Goal: Navigation & Orientation: Find specific page/section

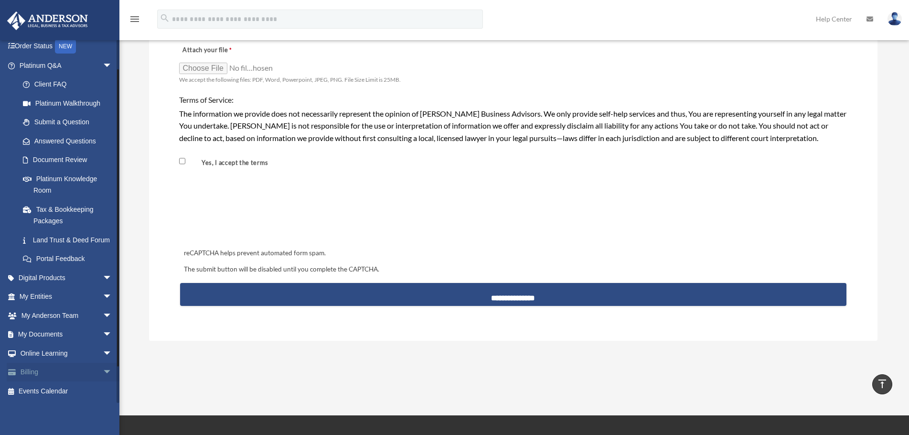
scroll to position [74, 0]
click at [103, 338] on span "arrow_drop_down" at bounding box center [112, 335] width 19 height 20
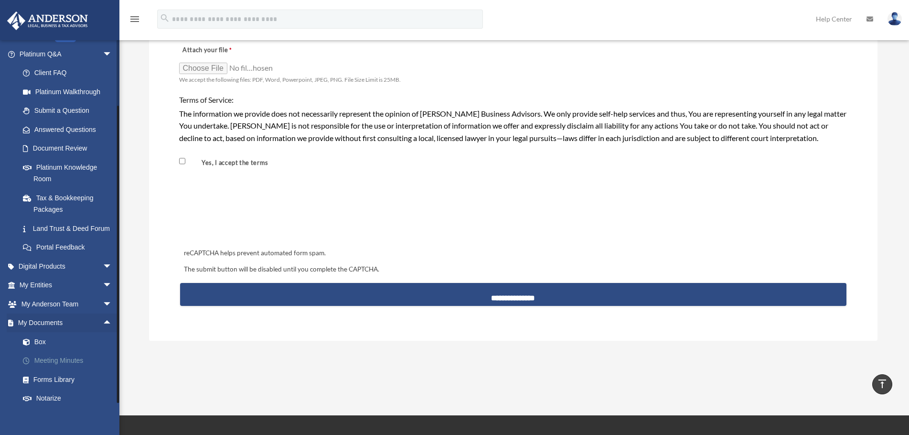
click at [69, 370] on link "Meeting Minutes" at bounding box center [69, 360] width 113 height 19
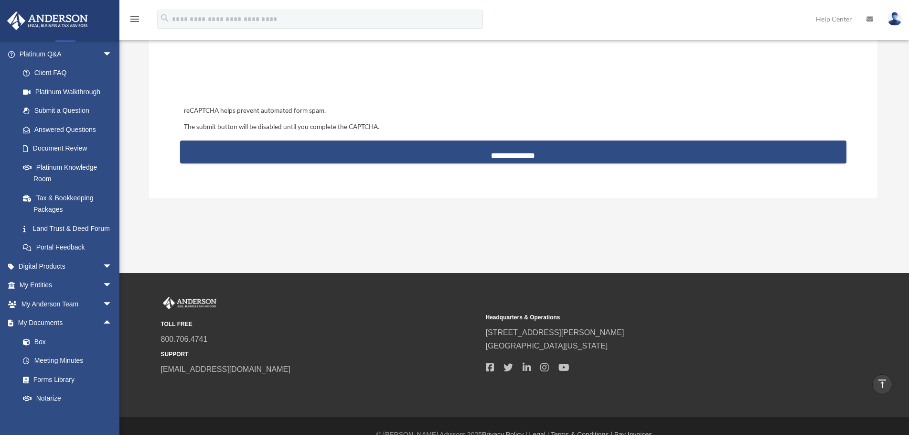
scroll to position [972, 0]
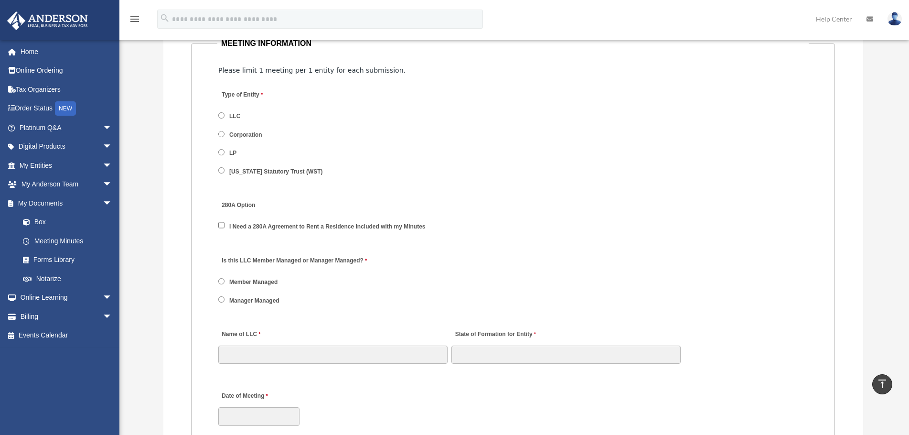
scroll to position [1195, 0]
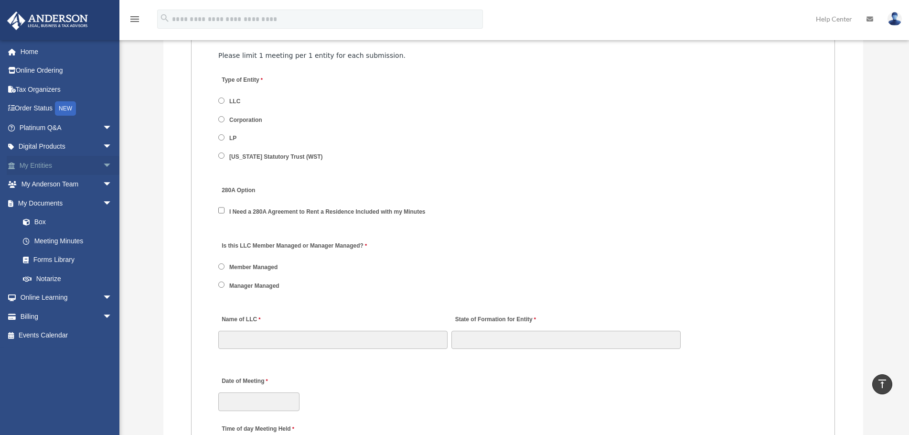
click at [43, 167] on link "My Entities arrow_drop_down" at bounding box center [67, 165] width 120 height 19
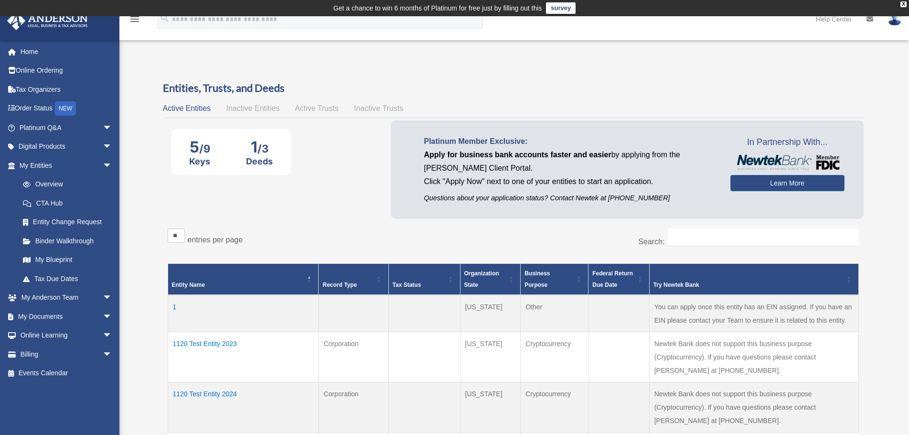
scroll to position [207, 0]
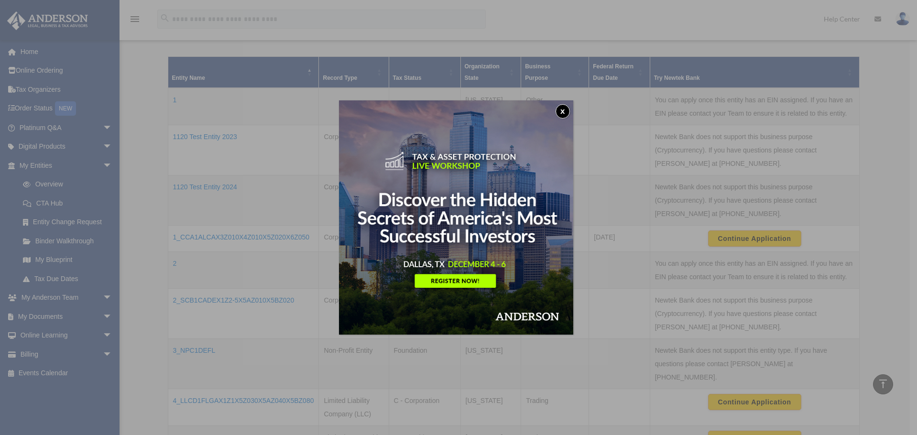
click at [568, 109] on button "x" at bounding box center [562, 111] width 14 height 14
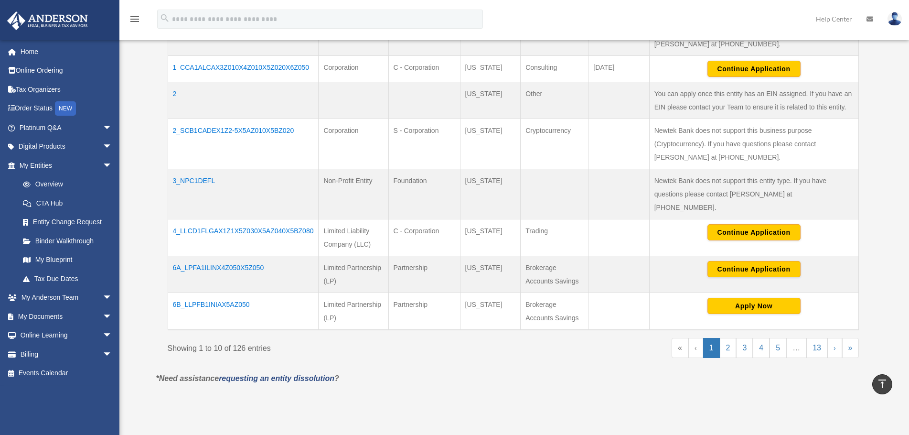
scroll to position [494, 0]
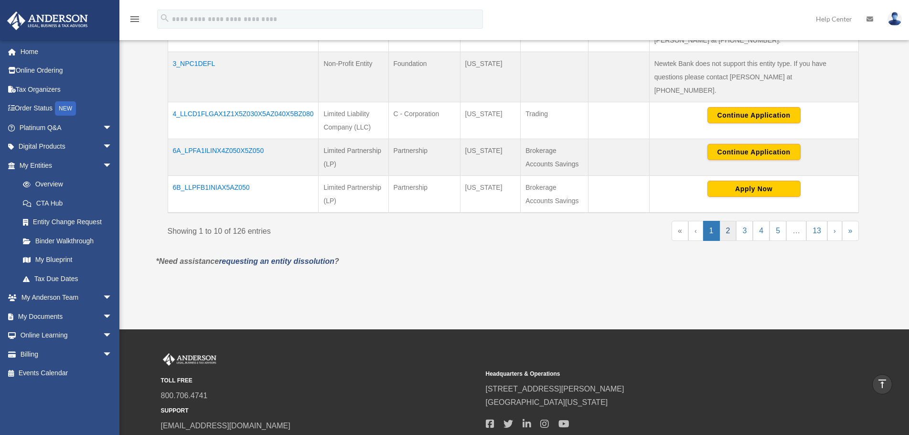
click at [726, 221] on link "2" at bounding box center [728, 231] width 17 height 20
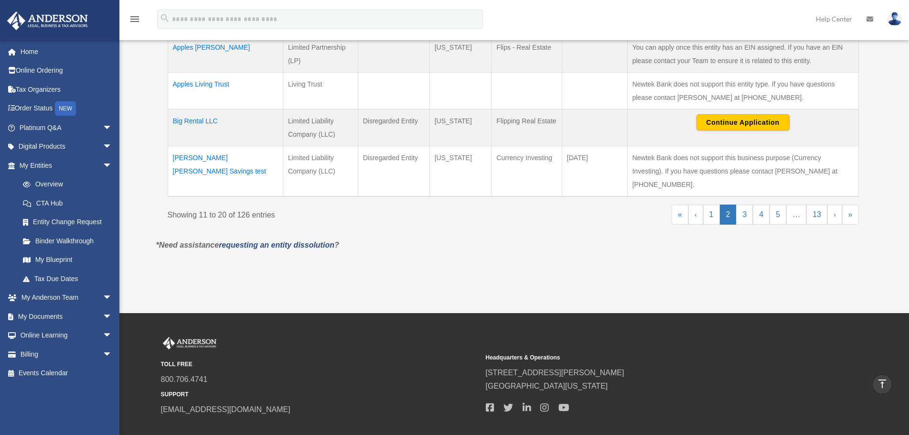
click at [197, 109] on td "Big Rental LLC" at bounding box center [225, 127] width 115 height 37
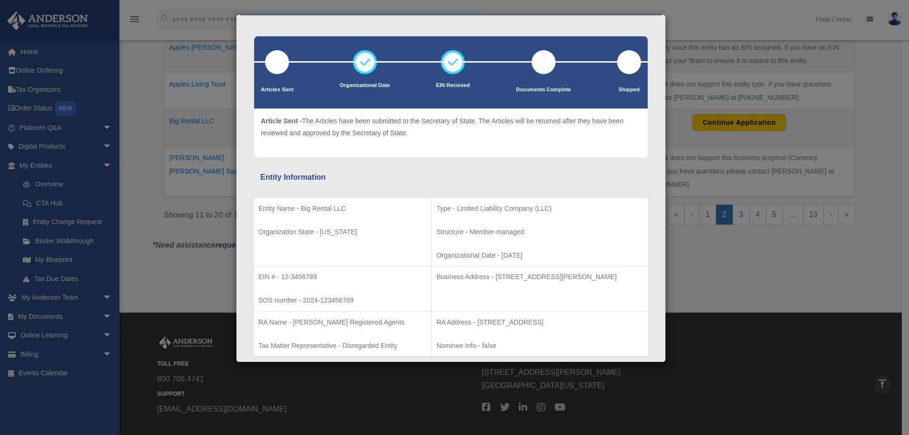
scroll to position [48, 0]
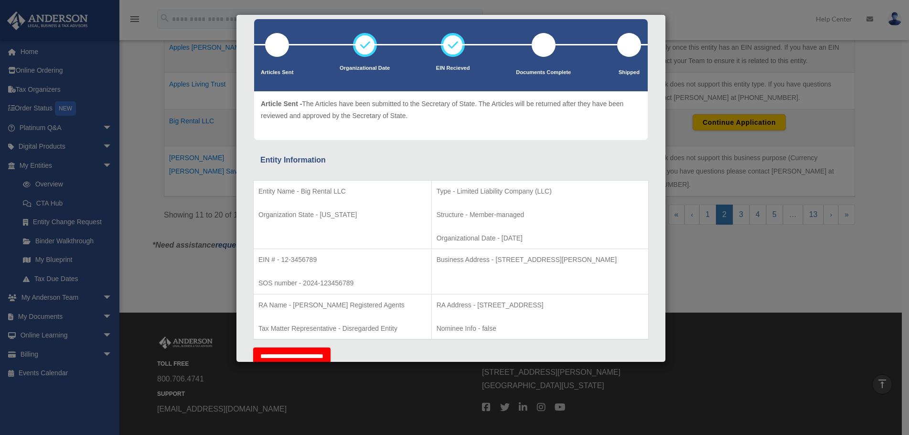
click at [722, 265] on div "Details × Articles Sent Organizational Date" at bounding box center [454, 217] width 909 height 435
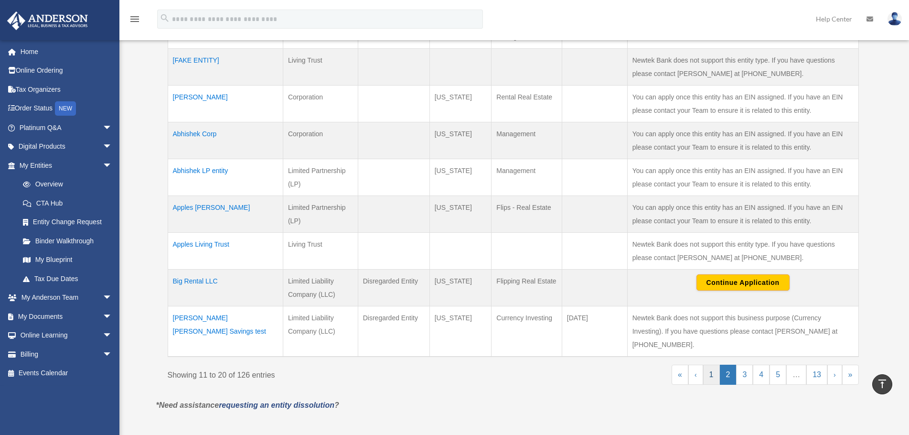
scroll to position [350, 0]
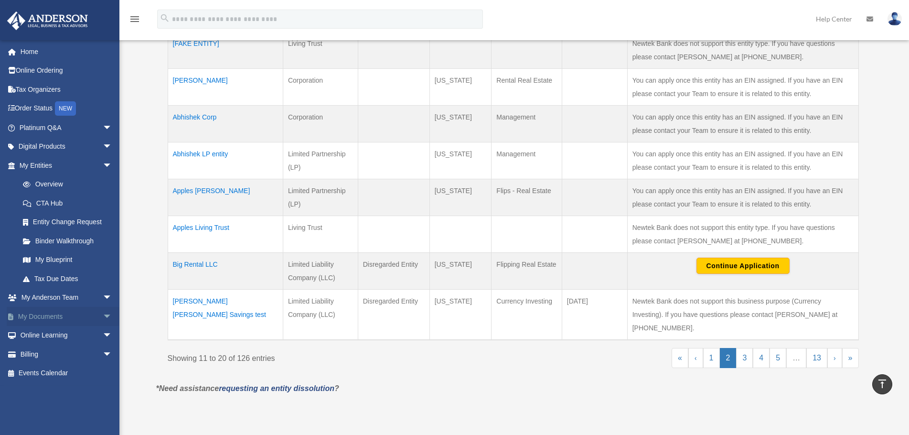
click at [103, 320] on span "arrow_drop_down" at bounding box center [112, 317] width 19 height 20
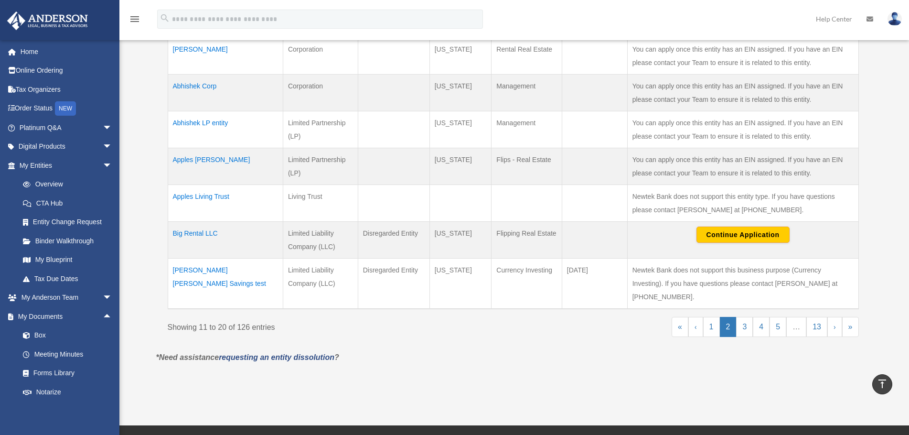
scroll to position [398, 0]
